Goal: Information Seeking & Learning: Compare options

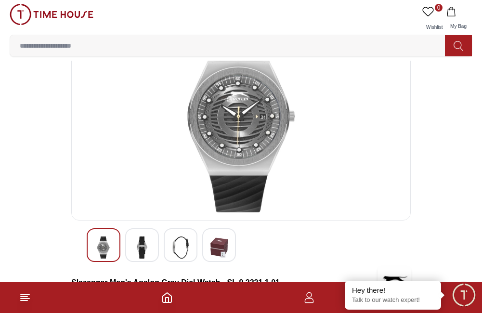
scroll to position [56, 0]
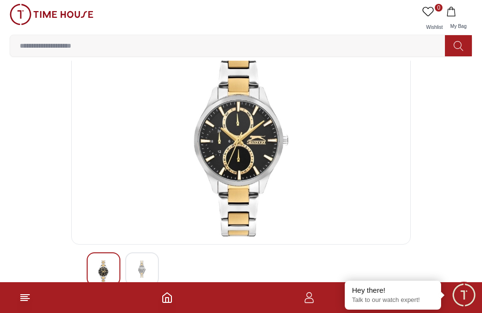
scroll to position [32, 0]
